Goal: Use online tool/utility: Utilize a website feature to perform a specific function

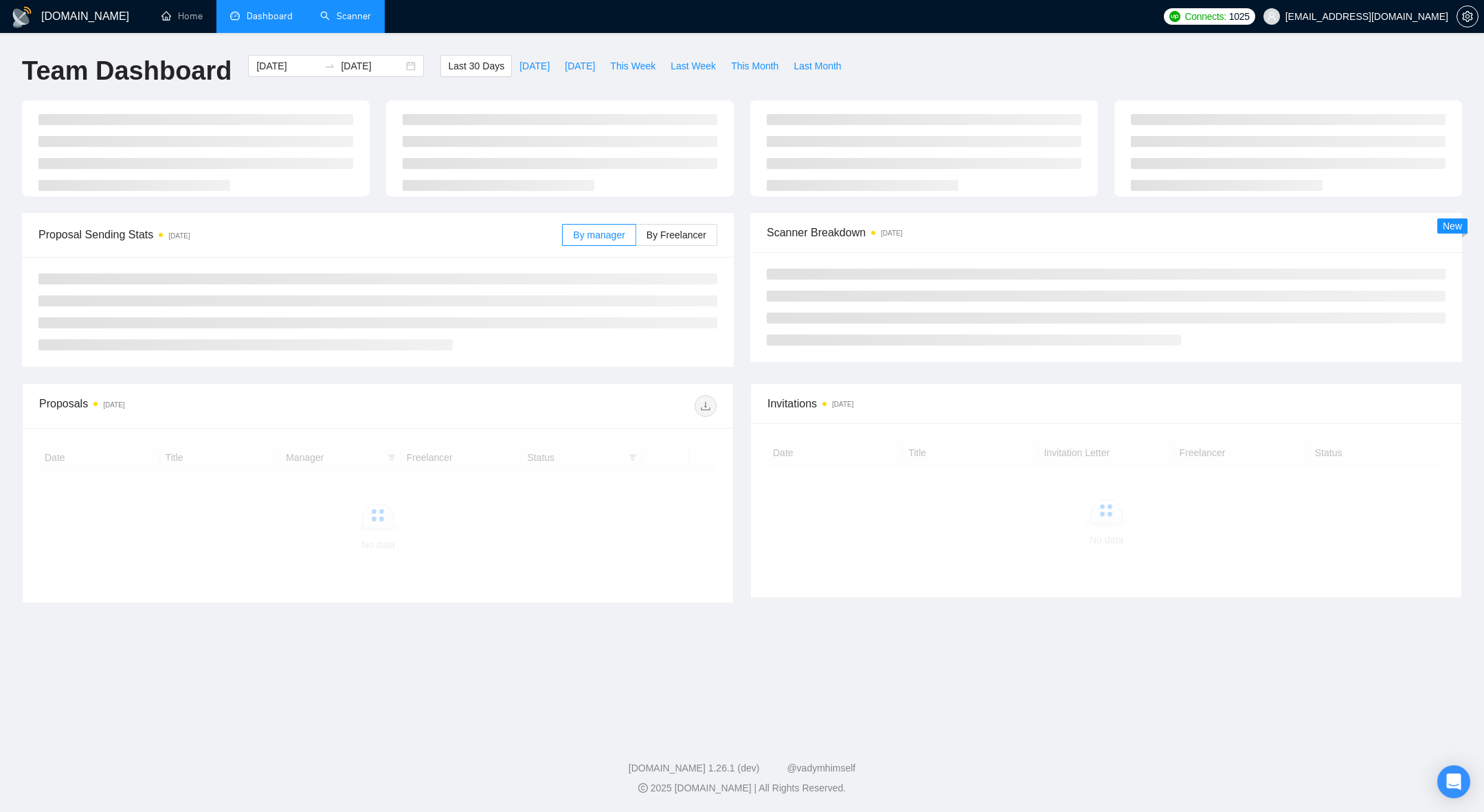
click at [348, 21] on link "Scanner" at bounding box center [345, 16] width 51 height 11
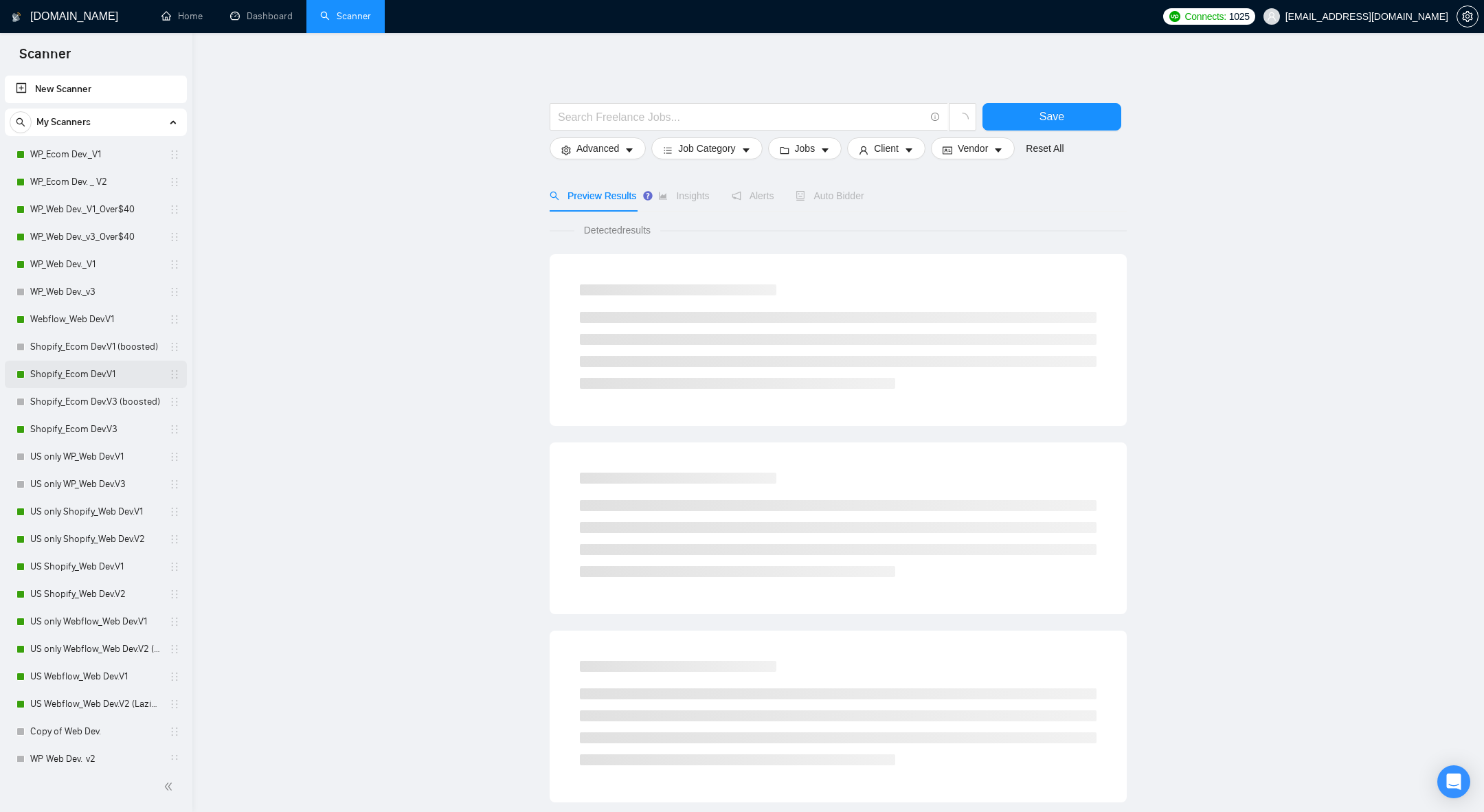
click at [71, 381] on link "Shopify_Ecom Dev.V1" at bounding box center [95, 375] width 130 height 27
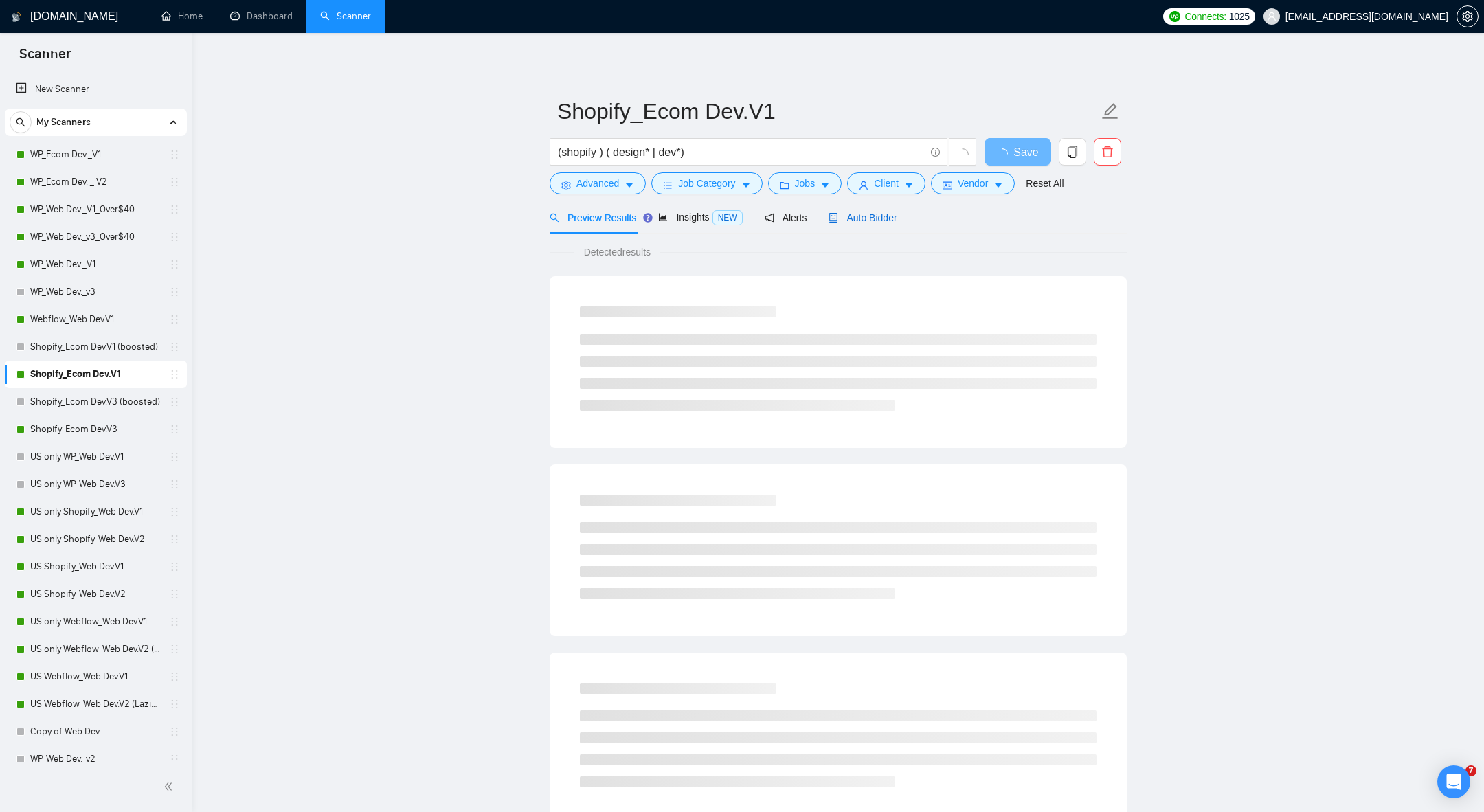
click at [865, 224] on div "Auto Bidder" at bounding box center [862, 218] width 68 height 15
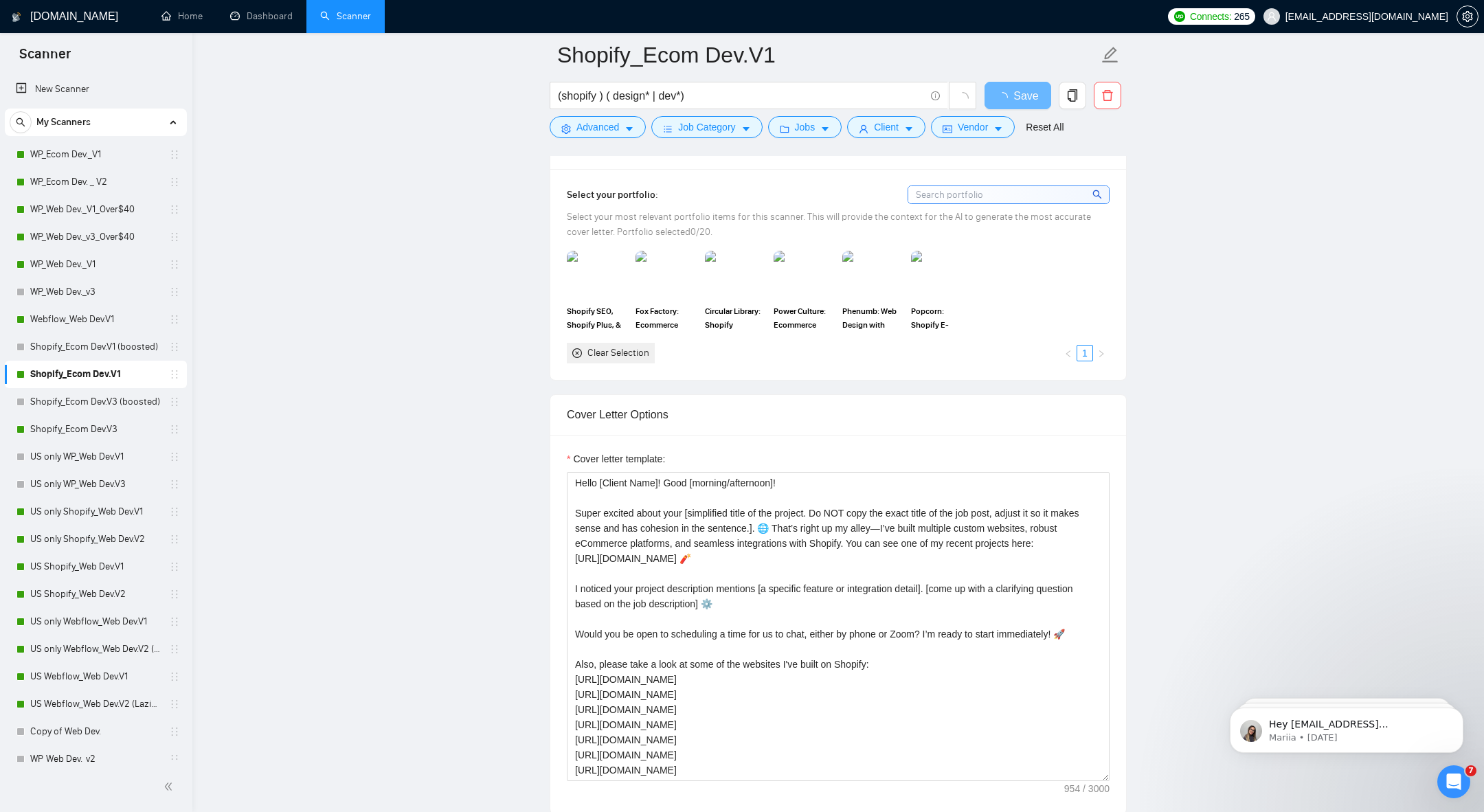
scroll to position [1818, 0]
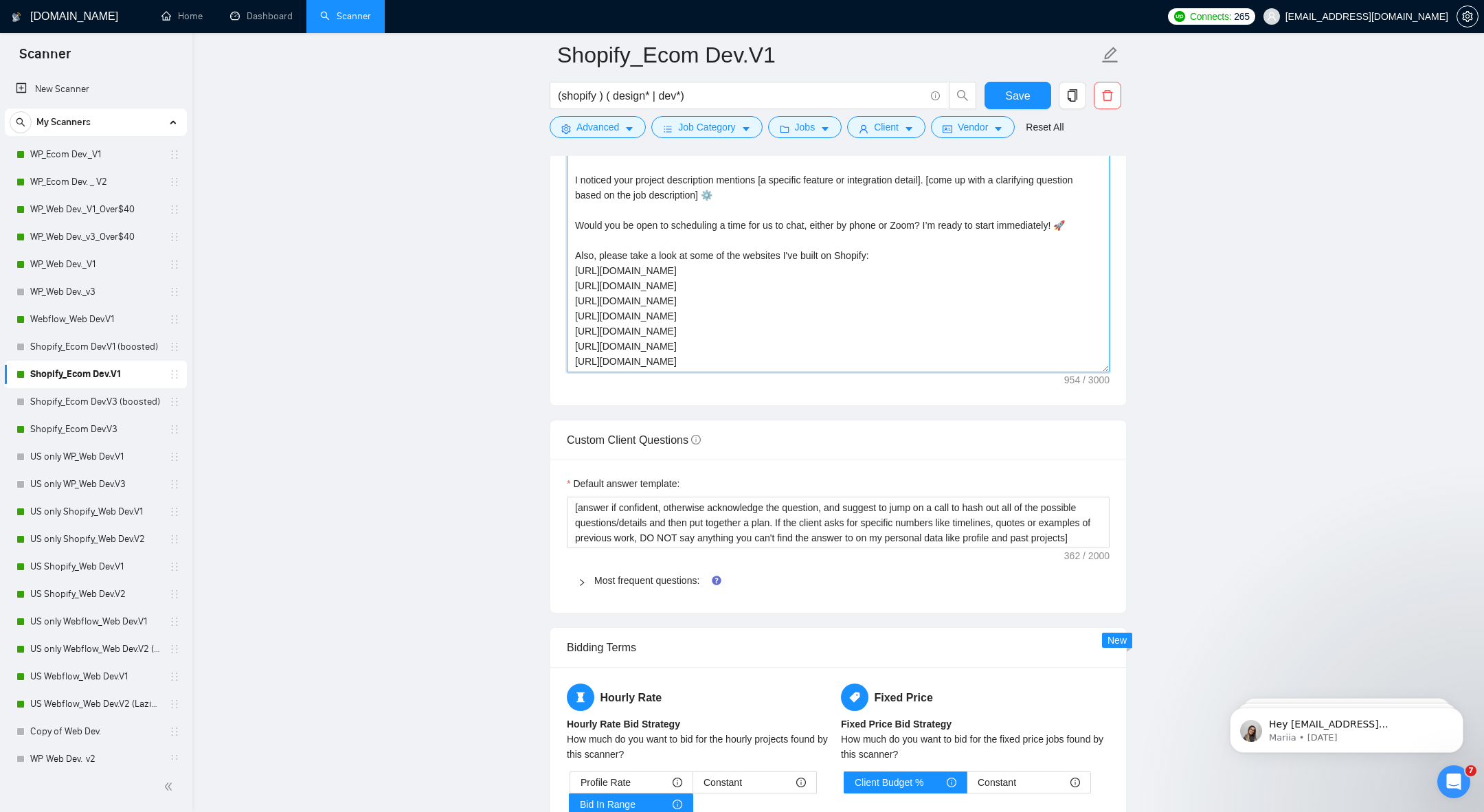
click at [609, 271] on textarea "Hello [Client Name]! Good [morning/afternoon]! Super excited about your [simpli…" at bounding box center [838, 218] width 543 height 309
click at [624, 283] on textarea "Hello [Client Name]! Good [morning/afternoon]! Super excited about your [simpli…" at bounding box center [838, 218] width 543 height 309
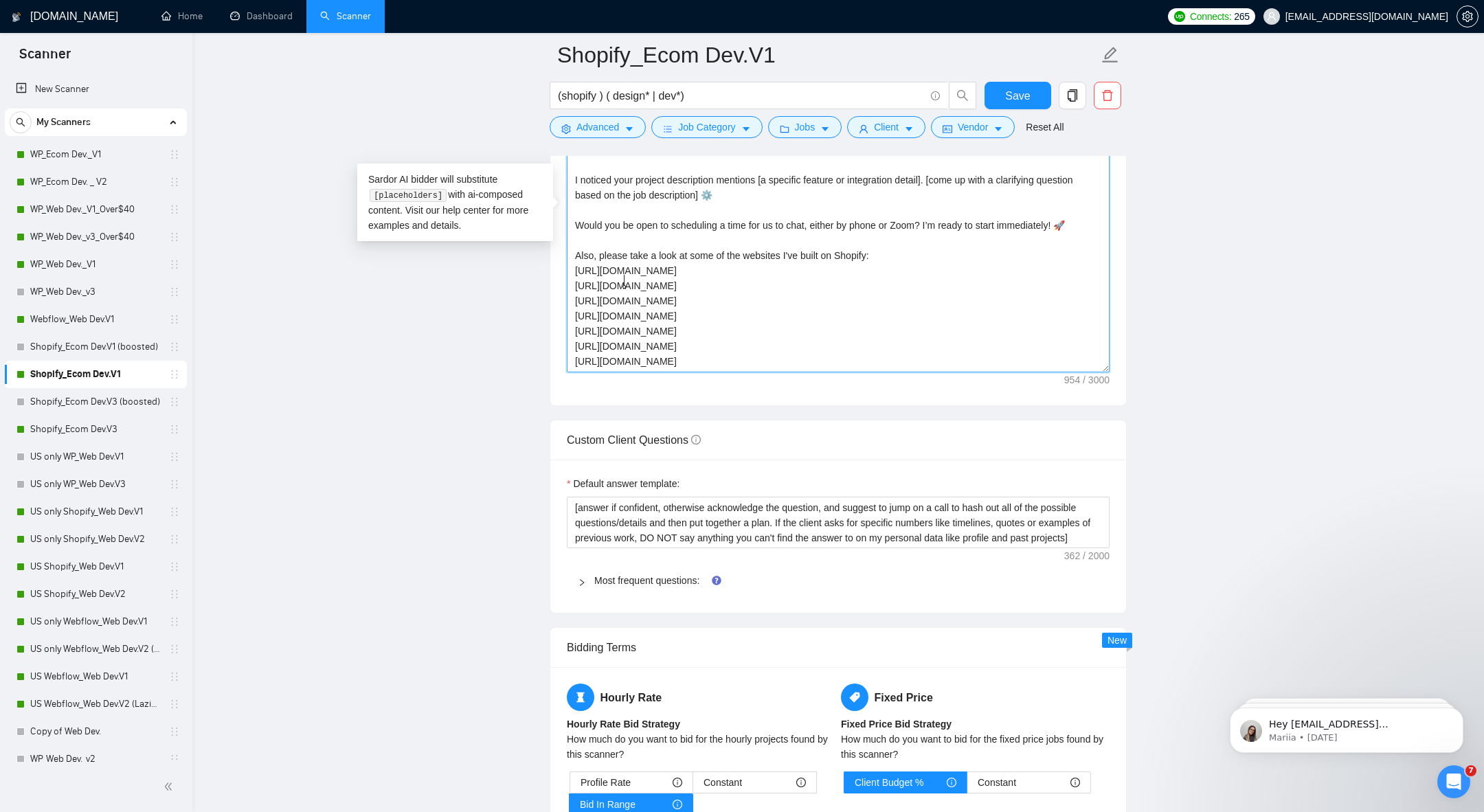
click at [624, 283] on textarea "Hello [Client Name]! Good [morning/afternoon]! Super excited about your [simpli…" at bounding box center [838, 218] width 543 height 309
click at [631, 298] on textarea "Hello [Client Name]! Good [morning/afternoon]! Super excited about your [simpli…" at bounding box center [838, 218] width 543 height 309
click at [625, 320] on textarea "Hello [Client Name]! Good [morning/afternoon]! Super excited about your [simpli…" at bounding box center [838, 218] width 543 height 309
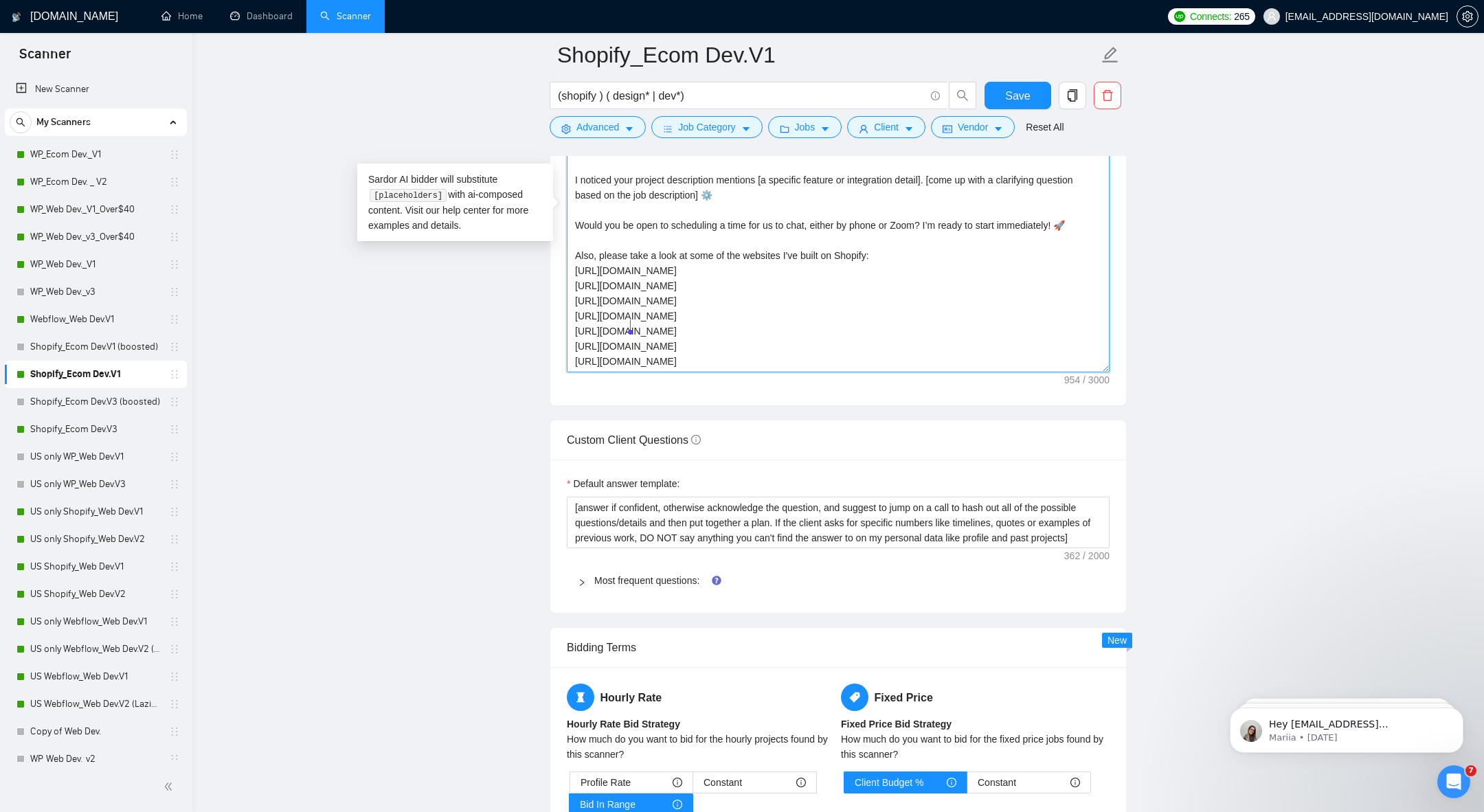
click at [625, 320] on textarea "Hello [Client Name]! Good [morning/afternoon]! Super excited about your [simpli…" at bounding box center [838, 218] width 543 height 309
click at [622, 344] on textarea "Hello [Client Name]! Good [morning/afternoon]! Super excited about your [simpli…" at bounding box center [838, 218] width 543 height 309
